Goal: Navigation & Orientation: Find specific page/section

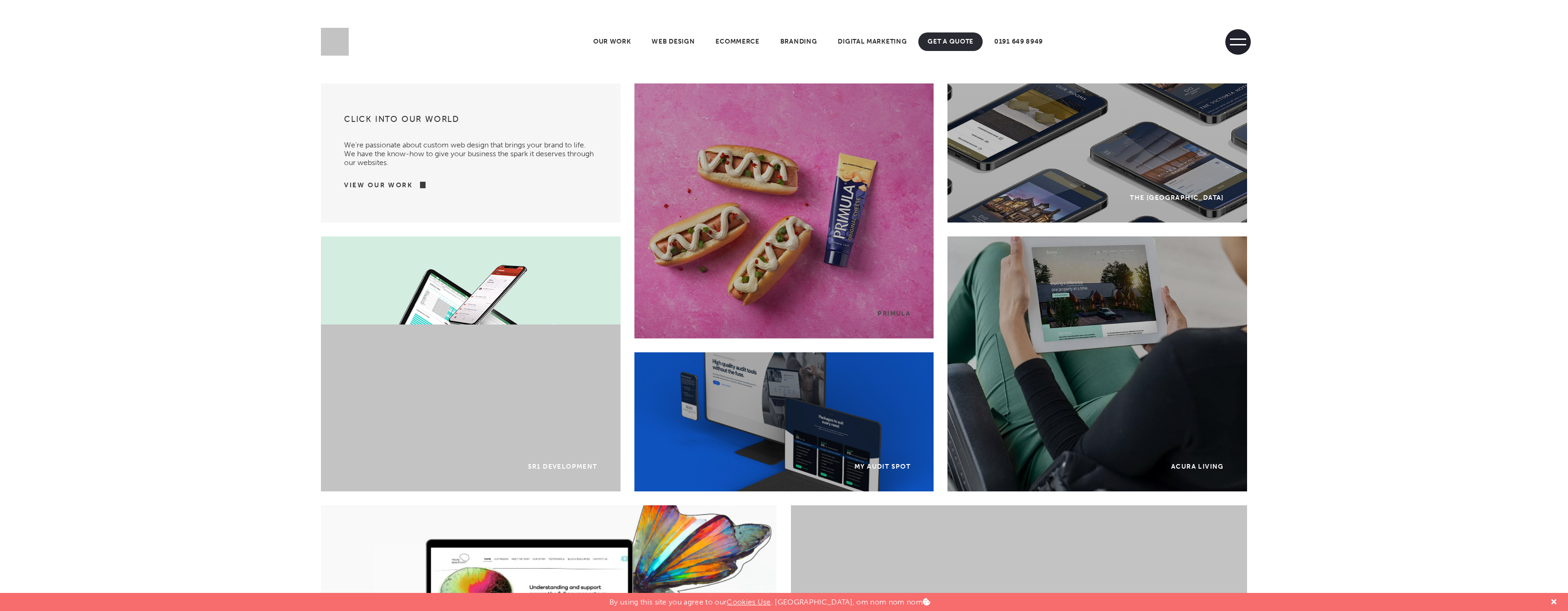
drag, startPoint x: 0, startPoint y: 0, endPoint x: 1233, endPoint y: 47, distance: 1233.9
click at [1233, 47] on span at bounding box center [1238, 42] width 26 height 26
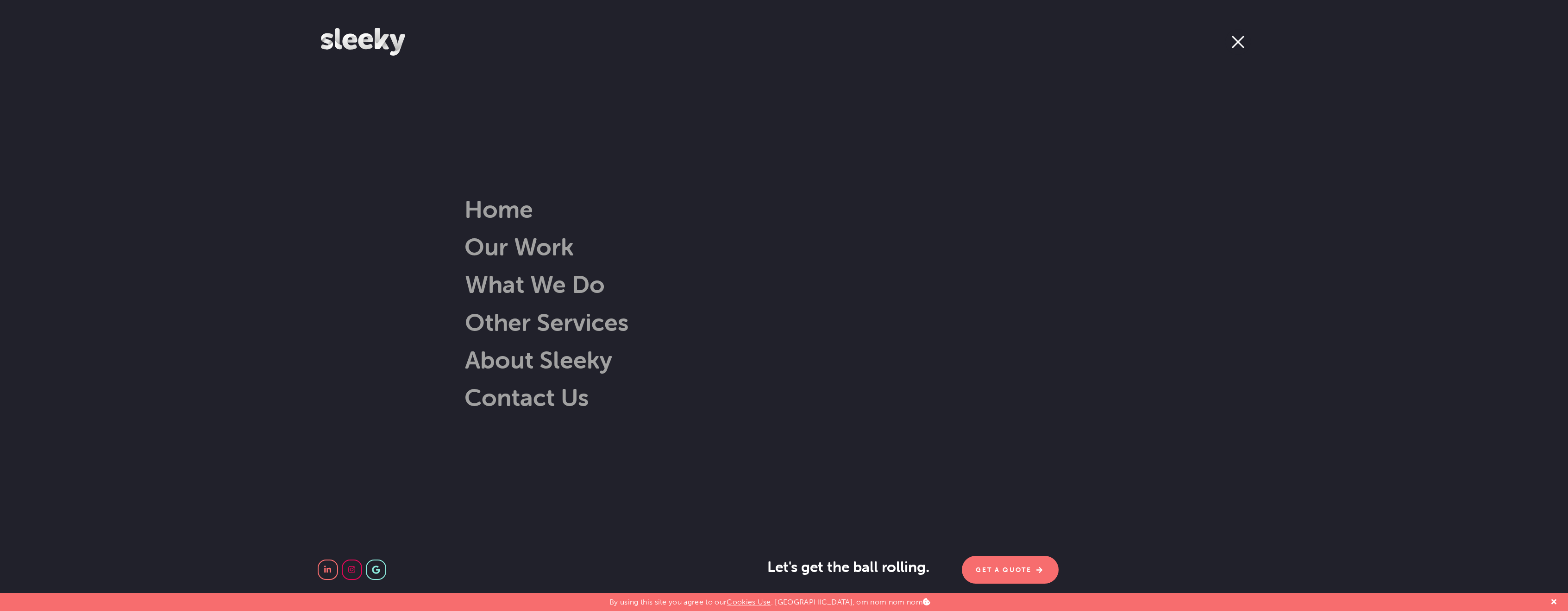
click at [1233, 47] on span at bounding box center [1238, 42] width 13 height 13
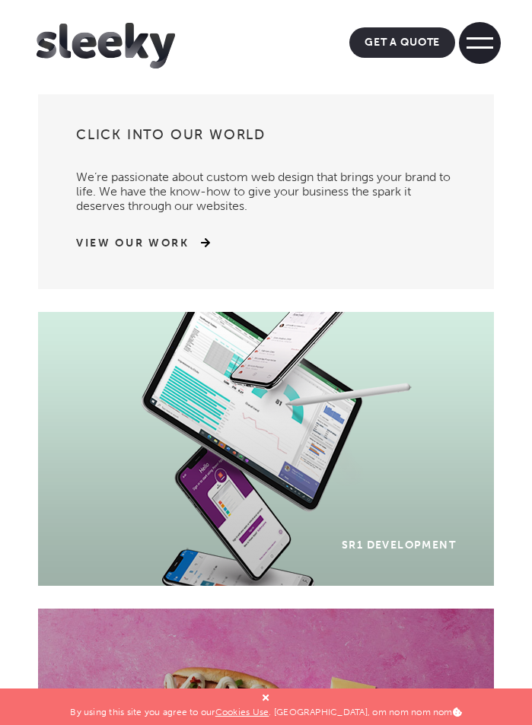
click at [474, 46] on span at bounding box center [479, 47] width 27 height 2
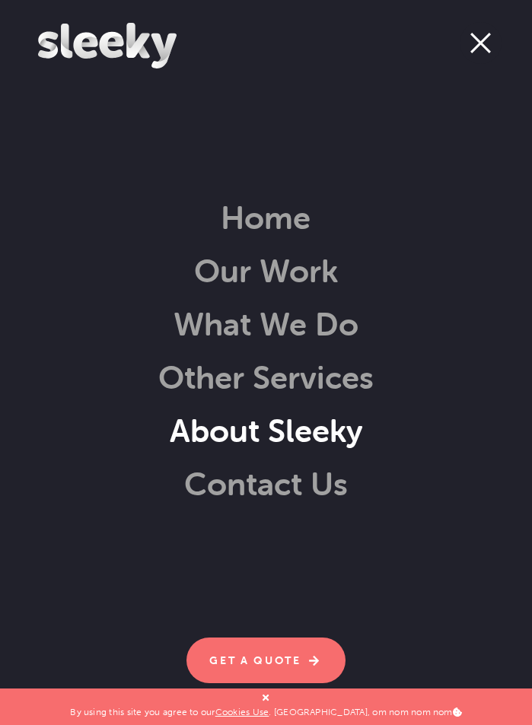
click at [261, 429] on link "About Sleeky" at bounding box center [247, 430] width 232 height 39
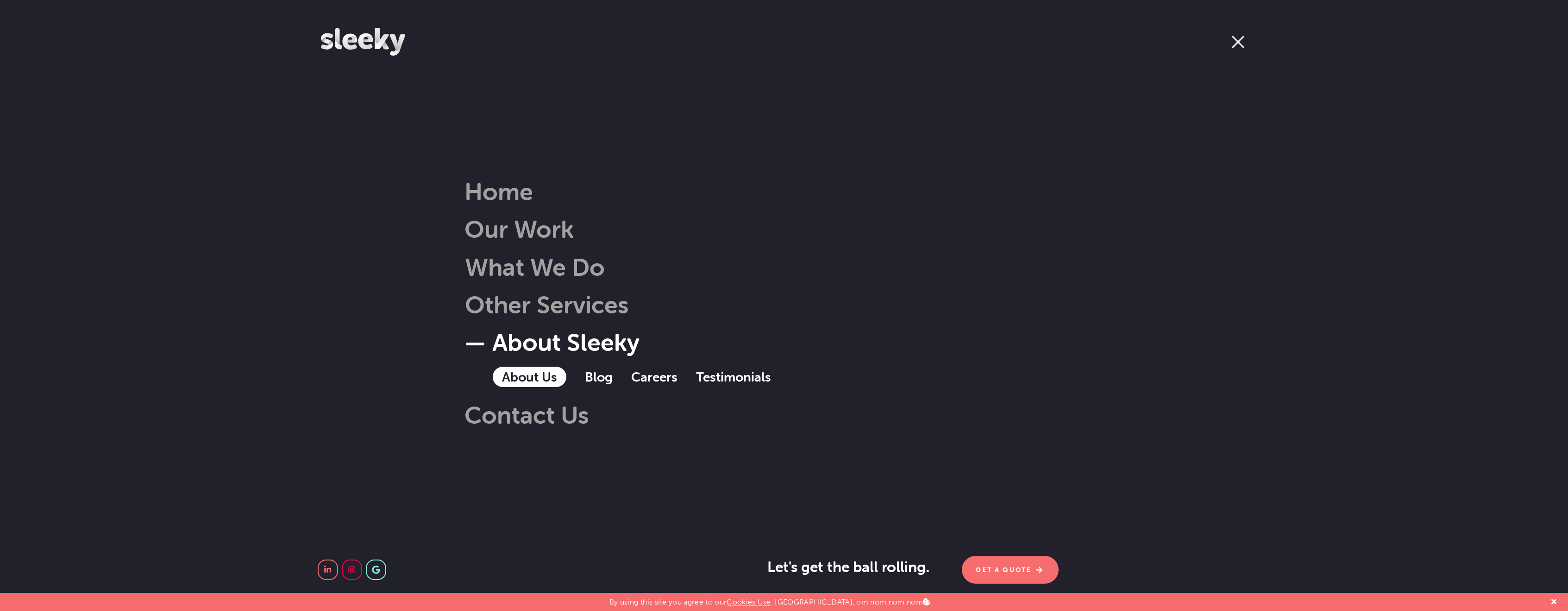
click at [532, 373] on link "About Us" at bounding box center [529, 376] width 74 height 20
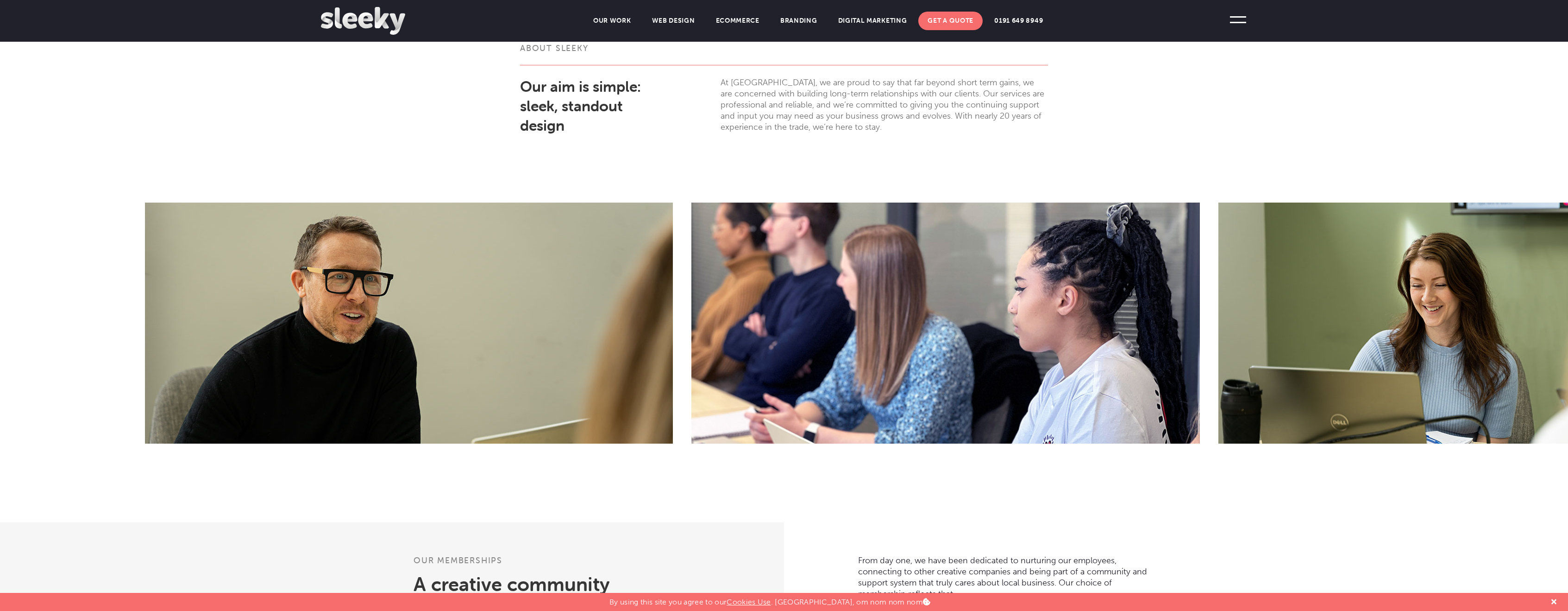
scroll to position [243, 0]
